Goal: Check status

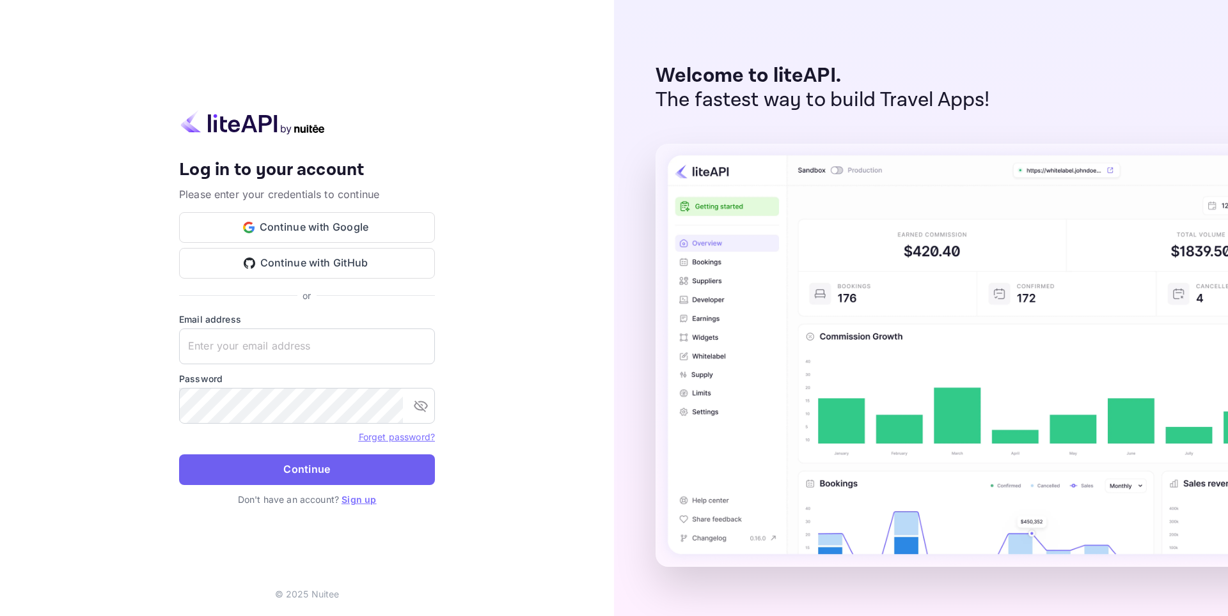
type input "[EMAIL_ADDRESS][DOMAIN_NAME]"
click at [310, 461] on button "Continue" at bounding box center [307, 470] width 256 height 31
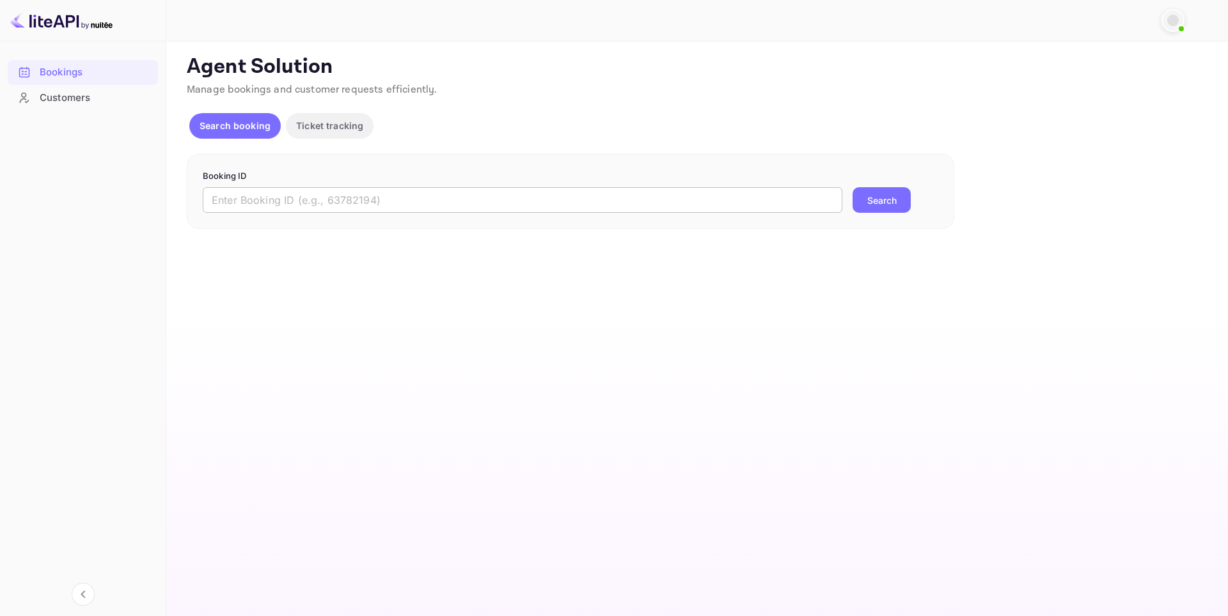
click at [324, 196] on input "text" at bounding box center [522, 200] width 639 height 26
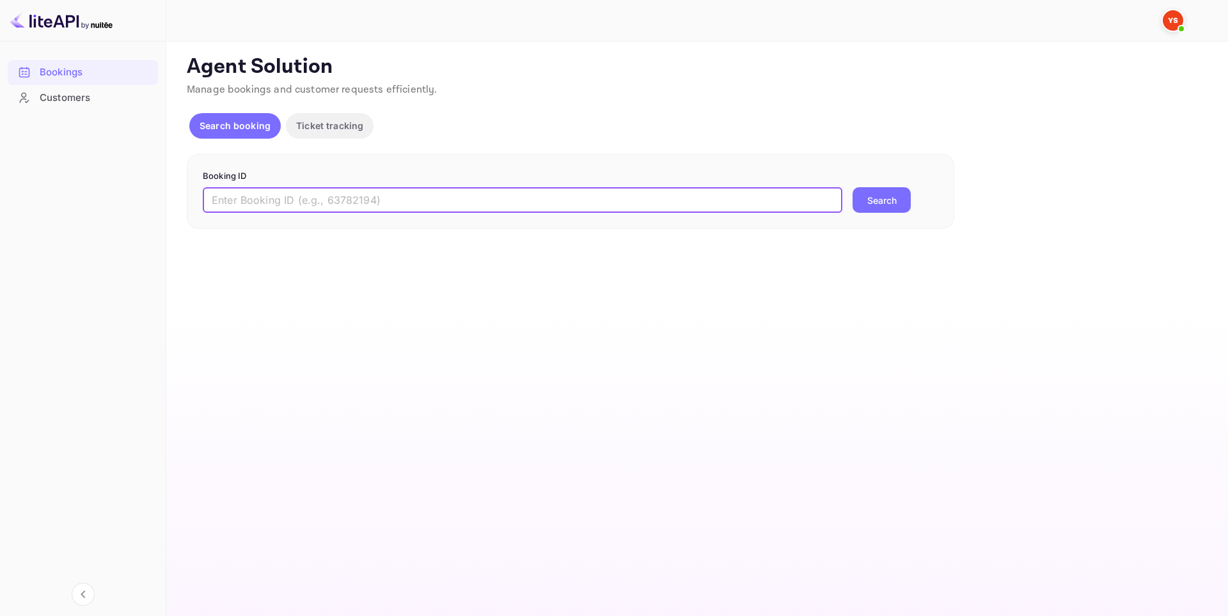
paste input "9616902"
type input "9616902"
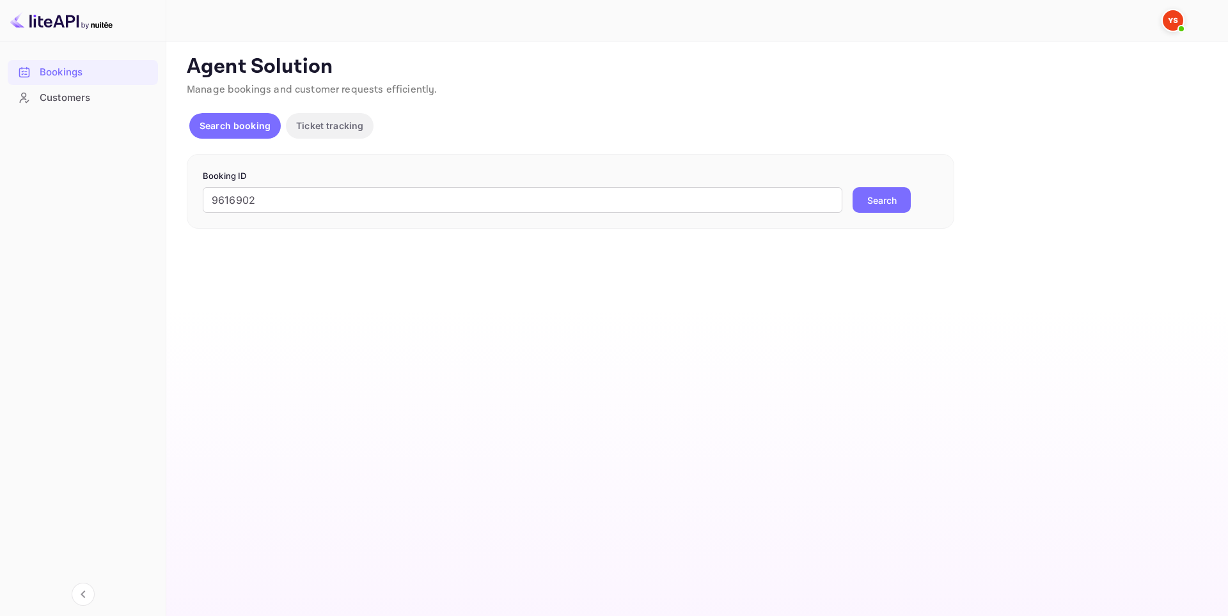
click at [895, 198] on button "Search" at bounding box center [881, 200] width 58 height 26
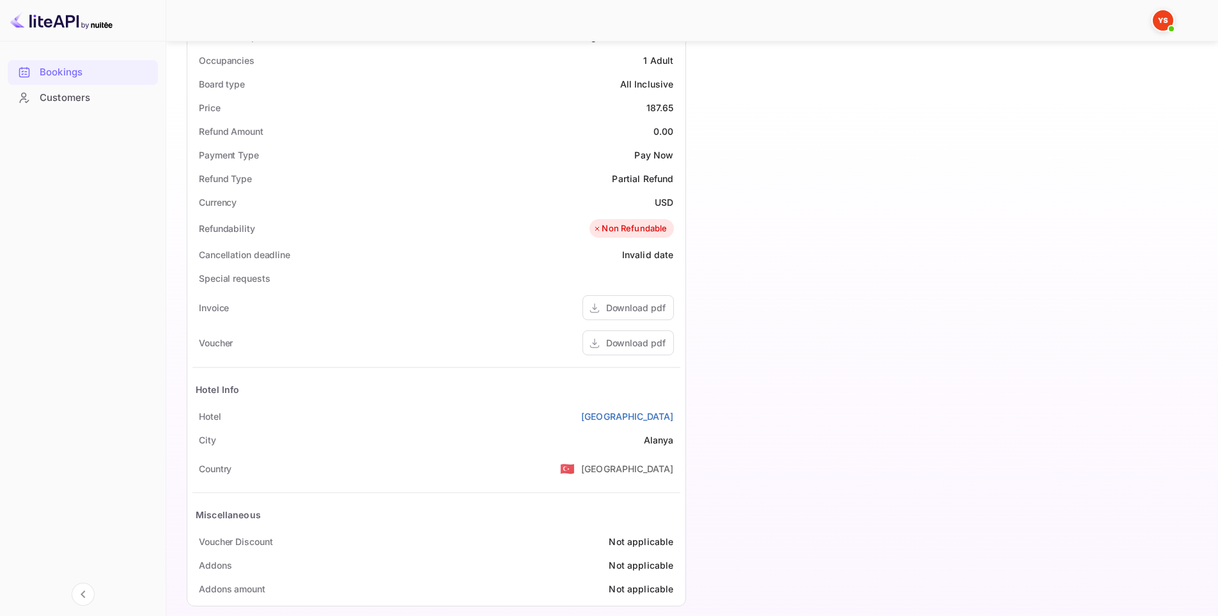
scroll to position [414, 0]
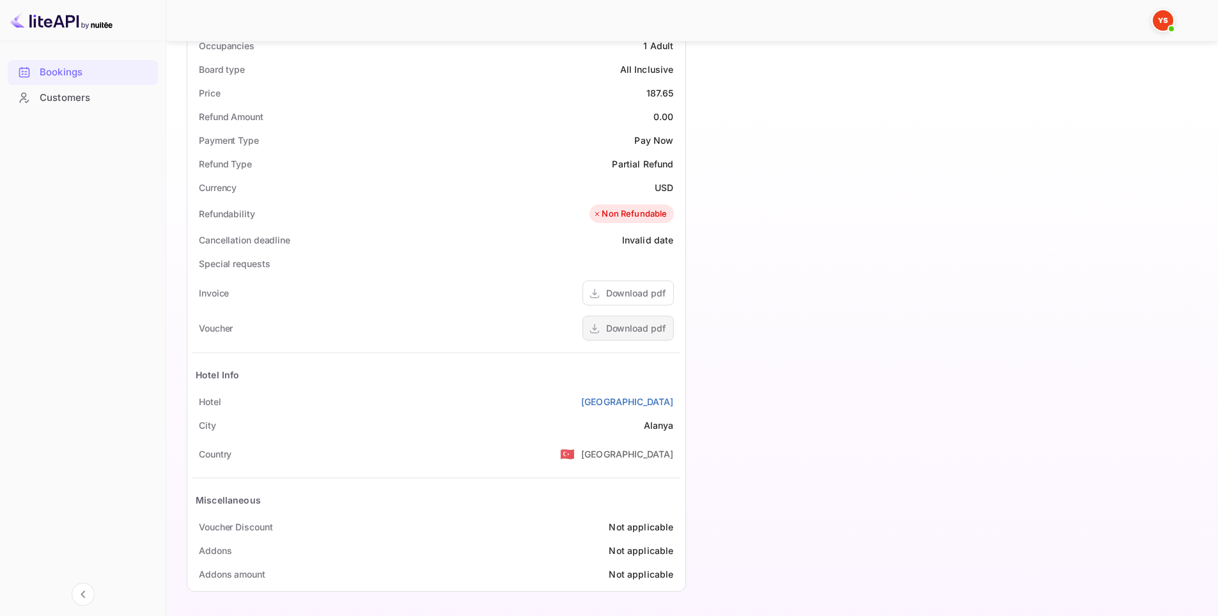
click at [642, 329] on div "Download pdf" at bounding box center [635, 328] width 59 height 13
drag, startPoint x: 602, startPoint y: 399, endPoint x: 677, endPoint y: 398, distance: 75.5
click at [677, 398] on div "[GEOGRAPHIC_DATA]" at bounding box center [436, 402] width 488 height 24
copy link "[GEOGRAPHIC_DATA]"
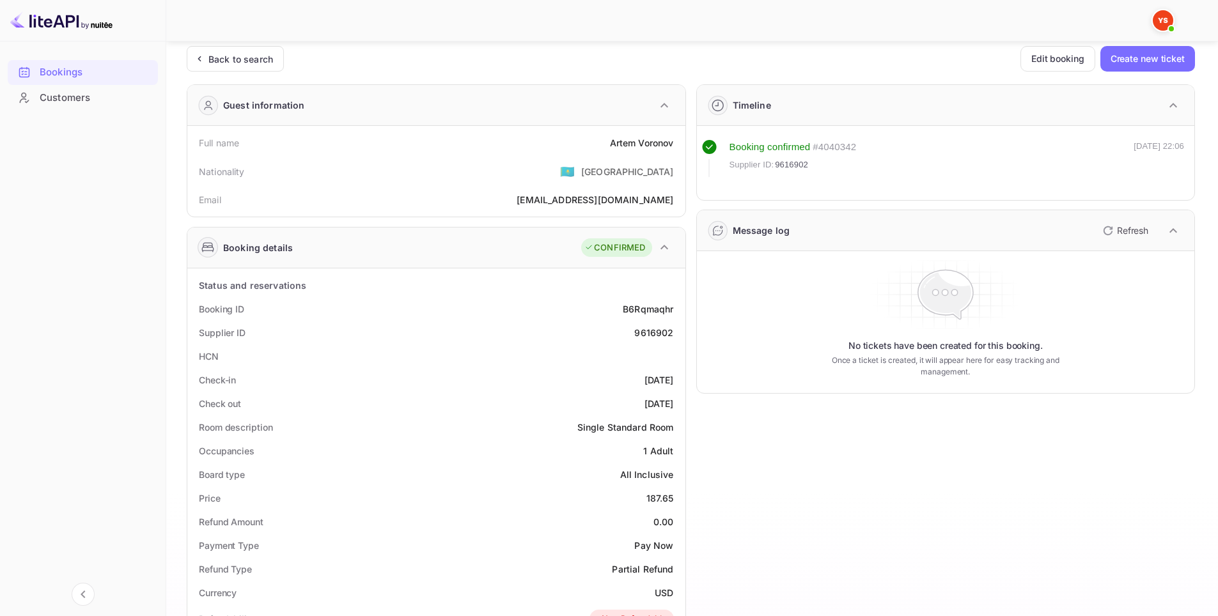
scroll to position [0, 0]
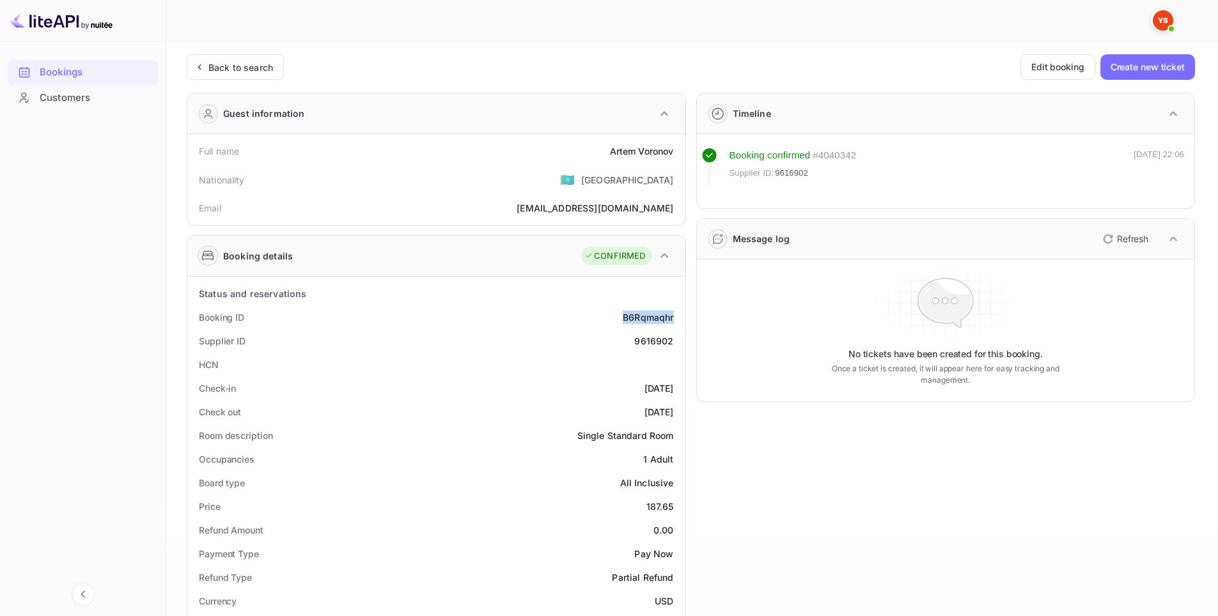
drag, startPoint x: 617, startPoint y: 313, endPoint x: 675, endPoint y: 317, distance: 57.6
click at [678, 317] on div "Booking ID B6Rqmaqhr" at bounding box center [436, 318] width 488 height 24
copy div "B6Rqmaqhr"
drag, startPoint x: 643, startPoint y: 336, endPoint x: 673, endPoint y: 337, distance: 30.7
click at [673, 337] on div "Supplier ID 9616902" at bounding box center [436, 341] width 488 height 24
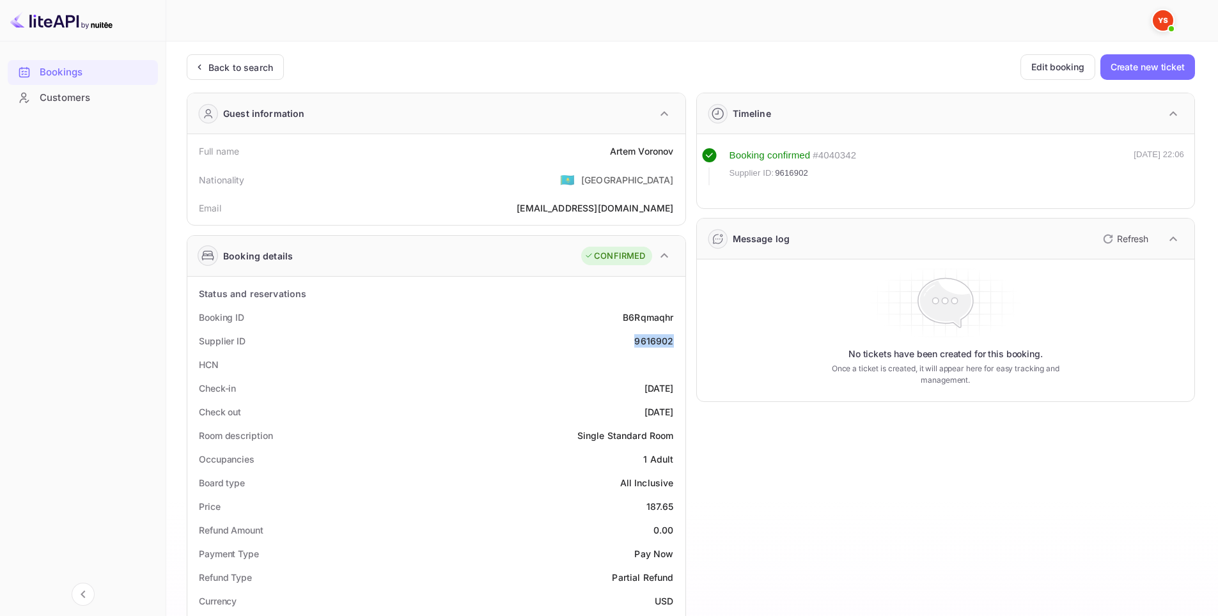
copy div "9616902"
click at [543, 389] on div "Check-in [DATE]" at bounding box center [436, 389] width 488 height 24
drag, startPoint x: 604, startPoint y: 149, endPoint x: 680, endPoint y: 153, distance: 76.2
click at [680, 153] on div "Full name [PERSON_NAME]" at bounding box center [436, 151] width 488 height 24
copy div "[PERSON_NAME]"
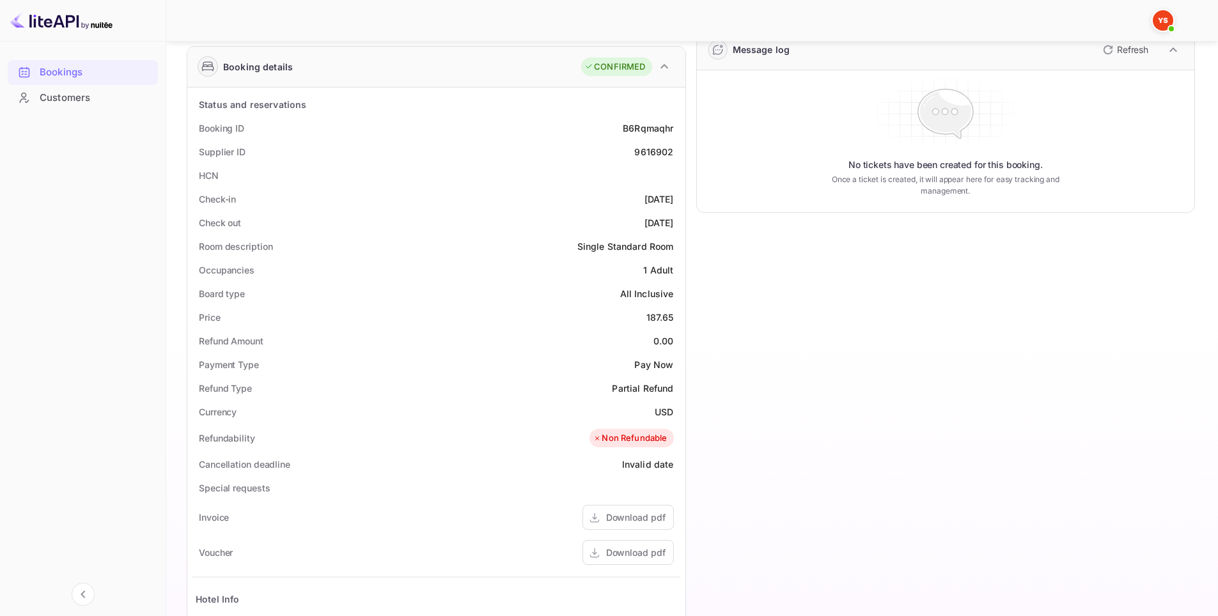
scroll to position [192, 0]
drag, startPoint x: 614, startPoint y: 198, endPoint x: 677, endPoint y: 194, distance: 63.4
click at [675, 195] on div "Check-in [DATE]" at bounding box center [436, 197] width 488 height 24
copy div "[DATE]"
drag, startPoint x: 620, startPoint y: 215, endPoint x: 677, endPoint y: 217, distance: 56.9
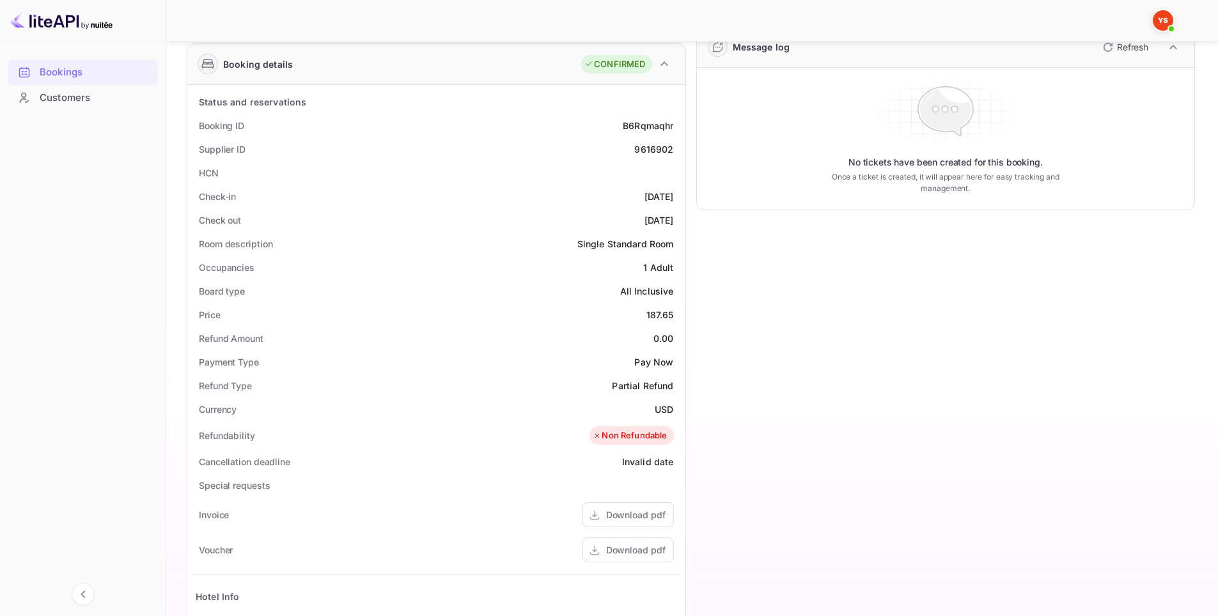
click at [677, 217] on div "Check out [DATE]" at bounding box center [436, 220] width 488 height 24
copy div "[DATE]"
